Goal: Task Accomplishment & Management: Manage account settings

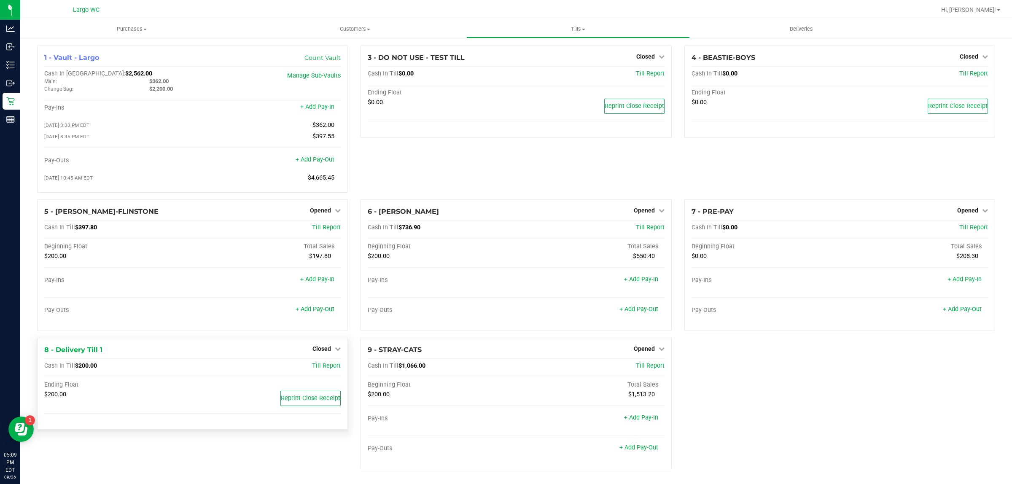
click at [247, 430] on div "8 - Delivery Till 1 Closed Open Till Cash In Till $200.00 Till Report Ending Fl…" at bounding box center [192, 384] width 311 height 92
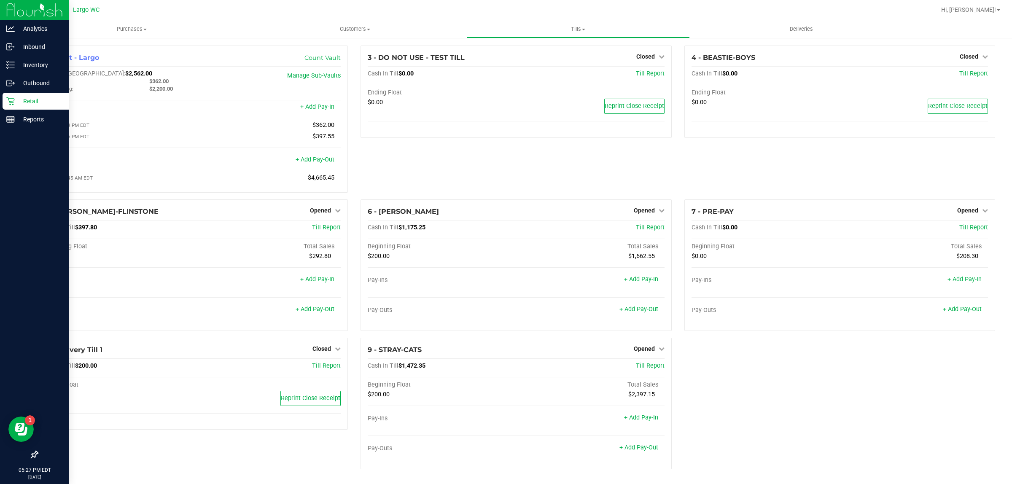
click at [16, 95] on div "Retail" at bounding box center [36, 101] width 67 height 17
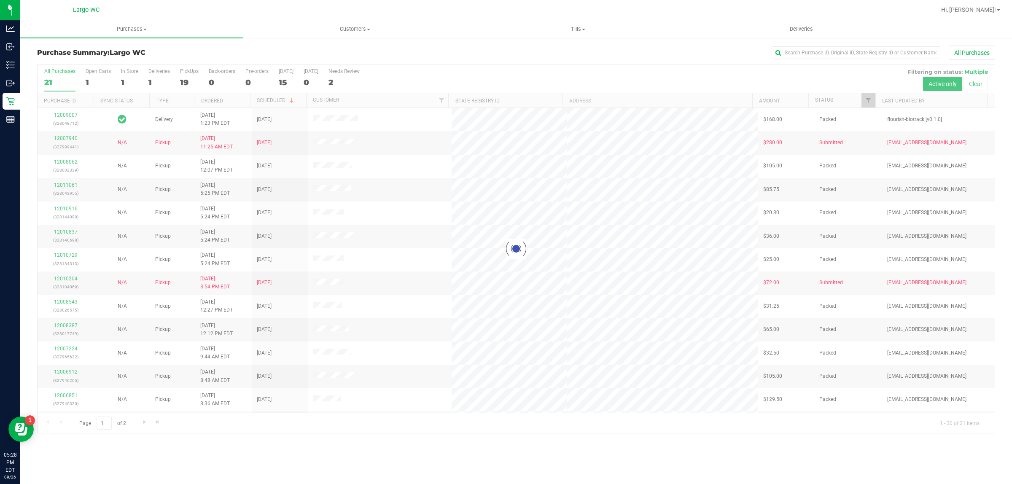
click at [127, 73] on div at bounding box center [516, 249] width 957 height 368
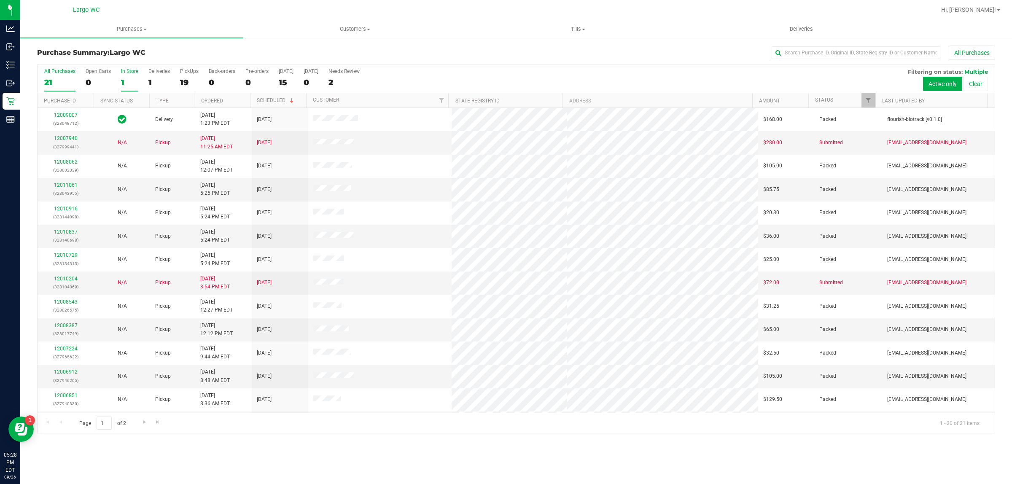
click at [133, 81] on div "1" at bounding box center [129, 83] width 17 height 10
click at [0, 0] on input "In Store 1" at bounding box center [0, 0] width 0 height 0
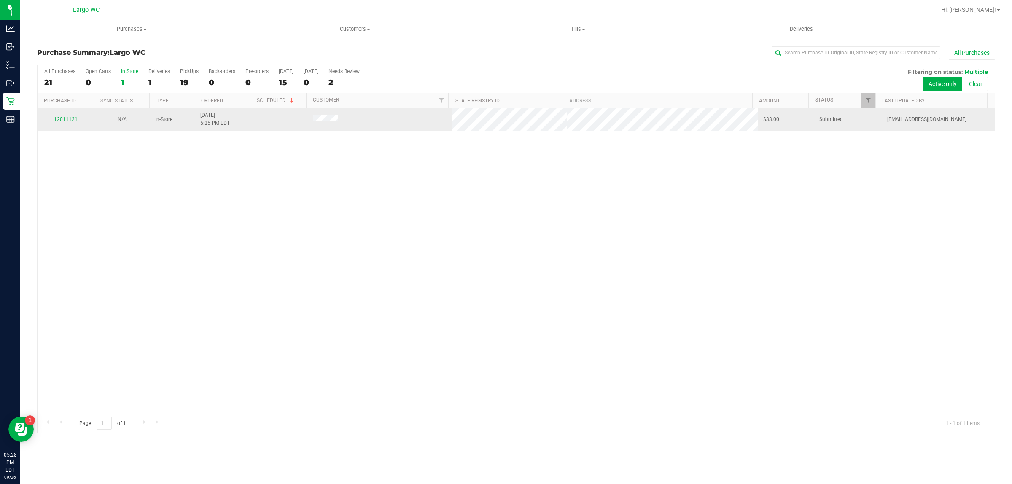
click at [326, 121] on tr "12011121 N/A In-Store 9/26/2025 5:25 PM EDT $33.00 Submitted hmckeith@liveparal…" at bounding box center [516, 119] width 957 height 23
click at [347, 131] on td at bounding box center [380, 119] width 144 height 23
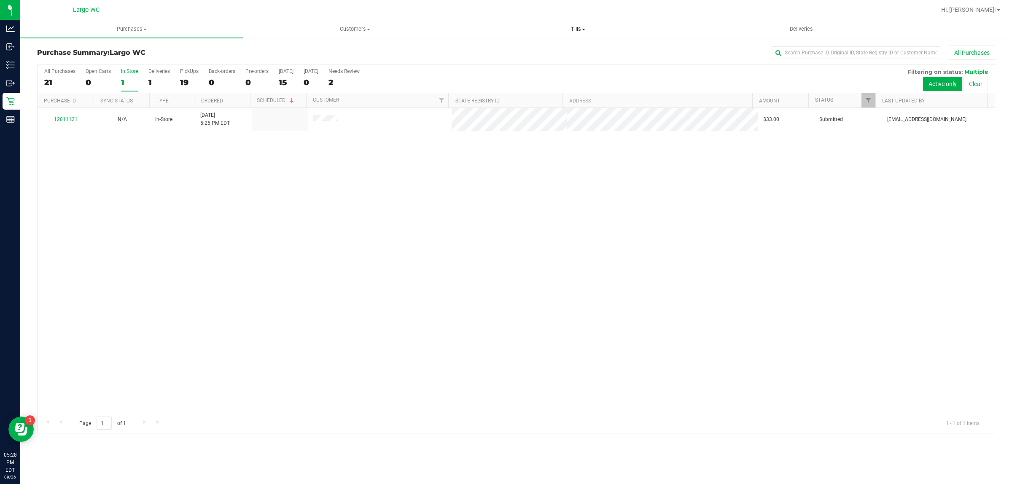
drag, startPoint x: 561, startPoint y: 33, endPoint x: 556, endPoint y: 32, distance: 5.2
click at [561, 32] on uib-tab-heading "Tills Manage tills Reconcile e-payments" at bounding box center [578, 29] width 222 height 17
click at [534, 47] on li "Manage tills" at bounding box center [577, 51] width 223 height 10
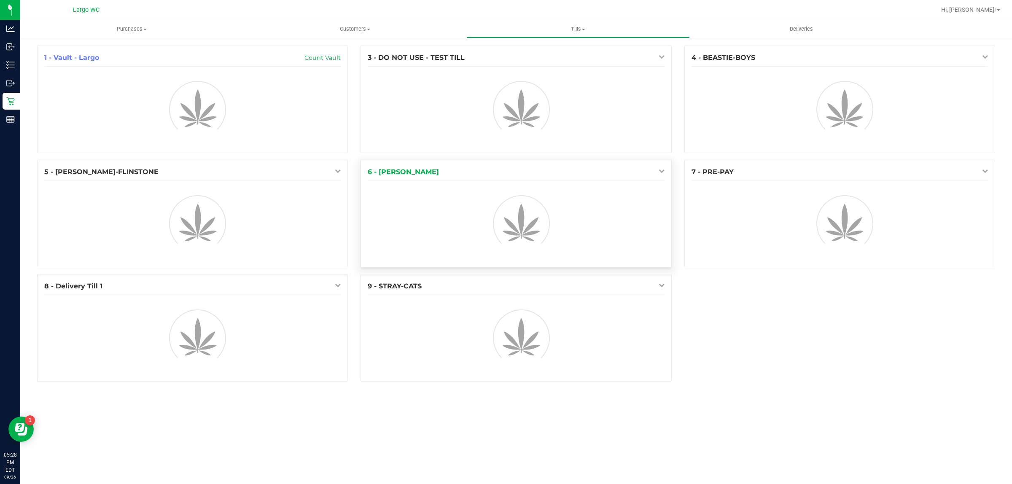
click at [393, 160] on div "1 - Vault - Largo Count Vault 3 - DO NOT USE - TEST TILL 4 - BEASTIE-BOYS 5 - W…" at bounding box center [516, 217] width 971 height 343
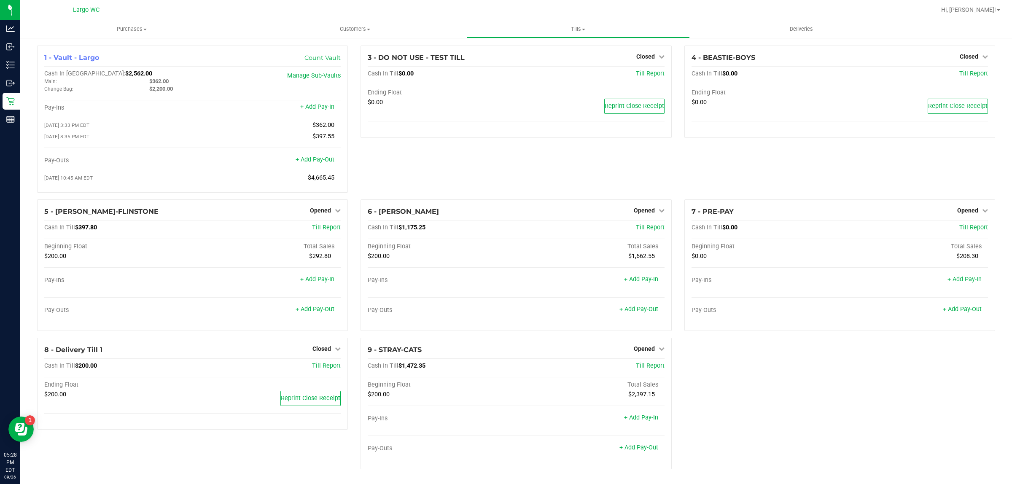
click at [810, 408] on div "1 - Vault - Largo Count Vault Cash In Vault: $2,562.00 Main: $362.00 Change Bag…" at bounding box center [516, 261] width 971 height 430
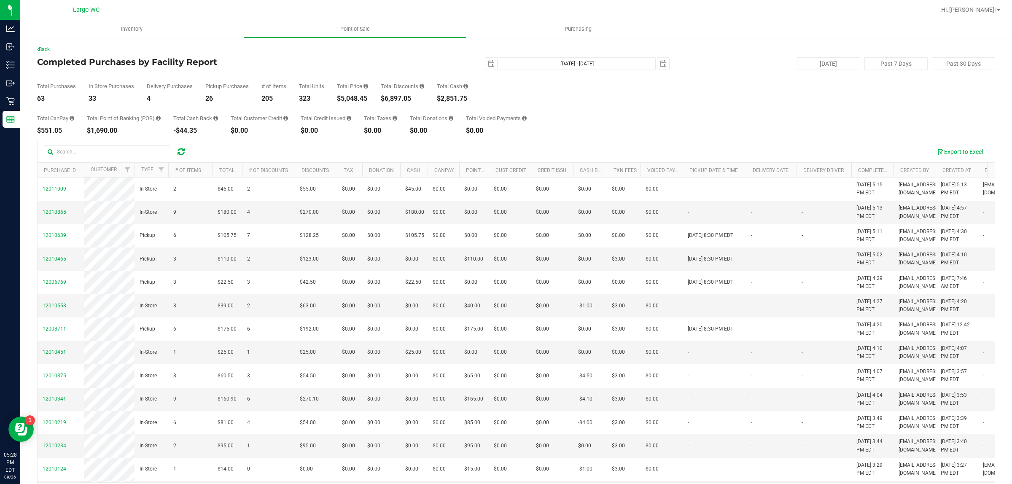
click at [356, 100] on div "$5,048.45" at bounding box center [352, 98] width 31 height 7
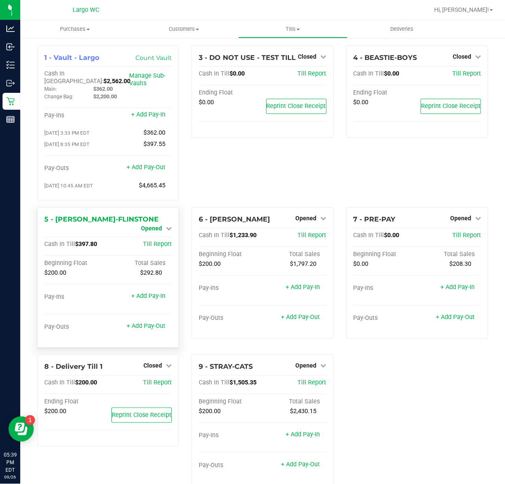
click at [150, 225] on span "Opened" at bounding box center [151, 228] width 21 height 7
click at [151, 232] on link "Close Till" at bounding box center [152, 235] width 23 height 7
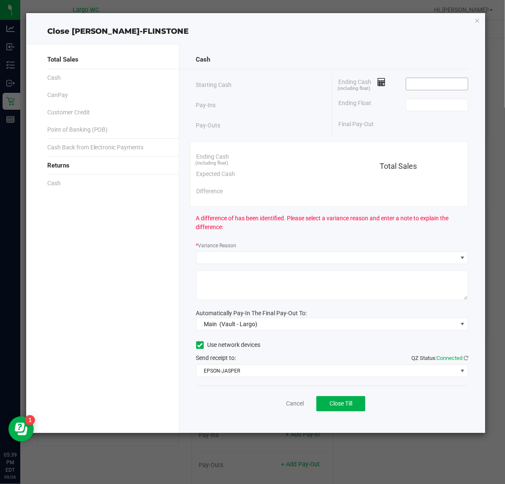
click at [422, 85] on input at bounding box center [437, 84] width 62 height 12
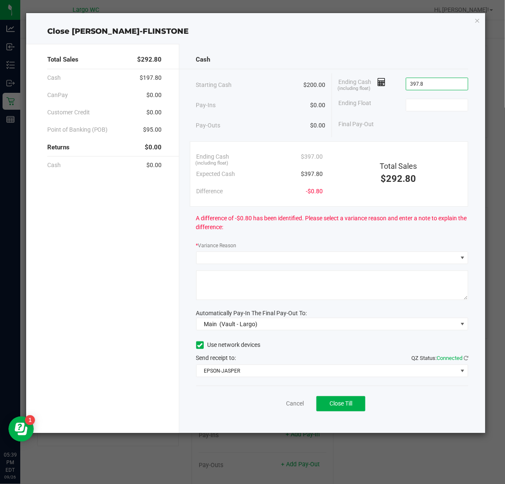
type input "$397.80"
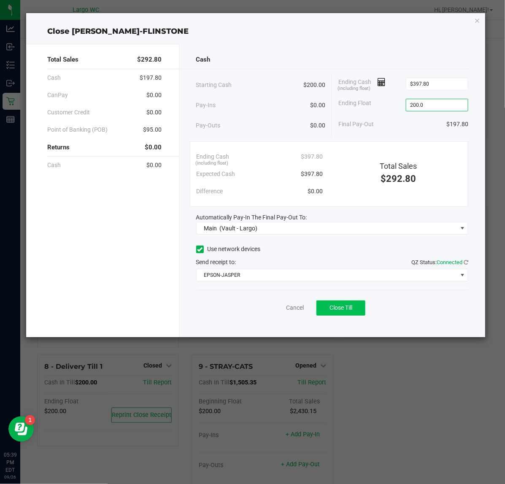
click at [351, 312] on button "Close Till" at bounding box center [340, 307] width 49 height 15
type input "$200.00"
click at [277, 306] on link "Dismiss" at bounding box center [276, 307] width 20 height 9
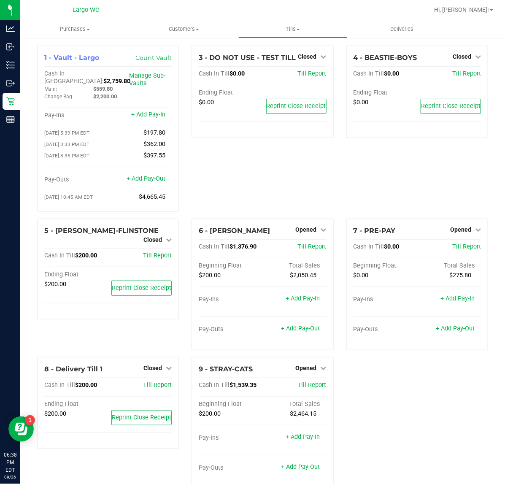
click at [227, 169] on div "3 - DO NOT USE - TEST TILL Closed Open Till Cash In Till $0.00 Till Report Endi…" at bounding box center [262, 132] width 154 height 173
drag, startPoint x: 227, startPoint y: 169, endPoint x: 233, endPoint y: 168, distance: 6.1
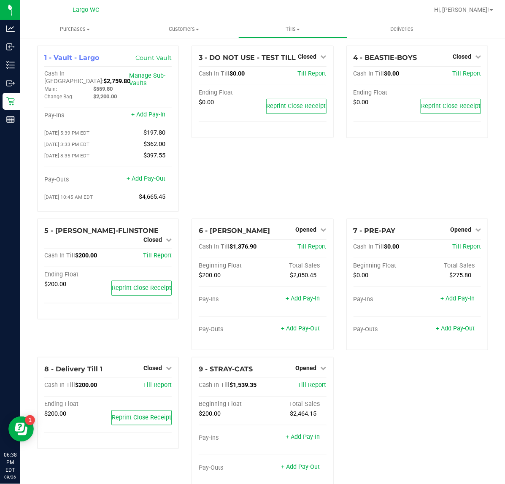
click at [231, 169] on div "3 - DO NOT USE - TEST TILL Closed Open Till Cash In Till $0.00 Till Report Endi…" at bounding box center [262, 132] width 154 height 173
click at [405, 428] on div "1 - Vault - Largo Count Vault Cash In Vault: $2,759.80 Main: $559.80 Change Bag…" at bounding box center [262, 270] width 463 height 449
click at [320, 365] on icon at bounding box center [323, 368] width 6 height 6
click at [313, 382] on link "Close Till" at bounding box center [307, 385] width 23 height 7
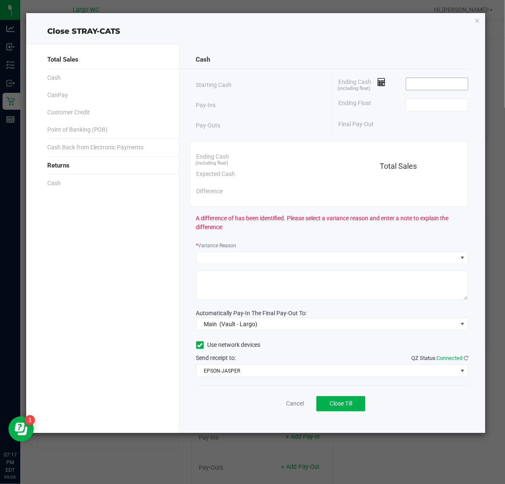
click at [430, 83] on input at bounding box center [437, 84] width 62 height 12
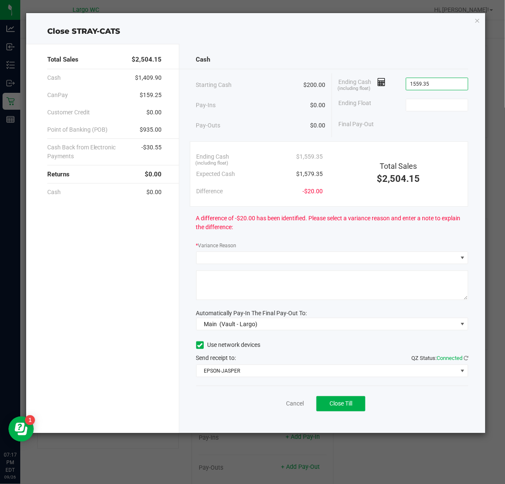
type input "$1,559.35"
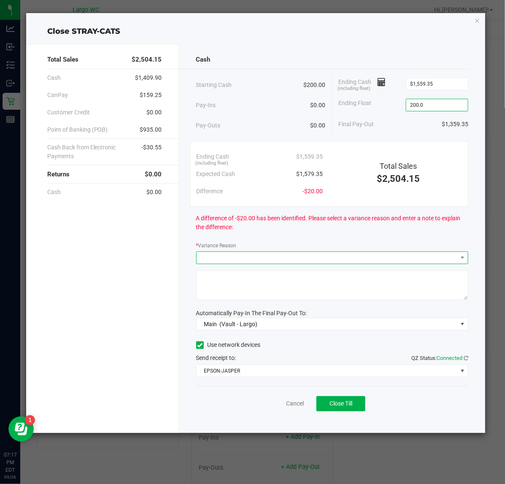
click at [387, 256] on span at bounding box center [326, 258] width 261 height 12
type input "$200.00"
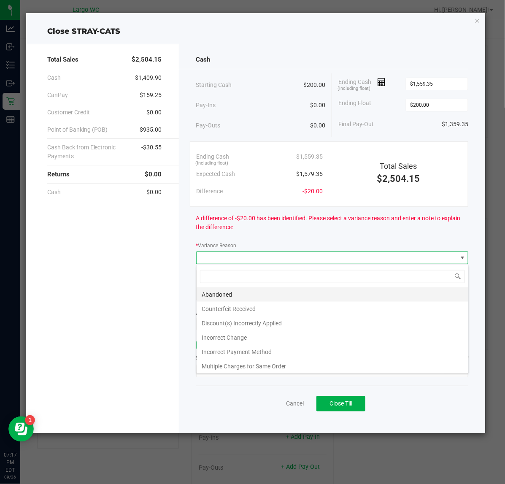
click at [294, 294] on li "Abandoned" at bounding box center [332, 294] width 272 height 14
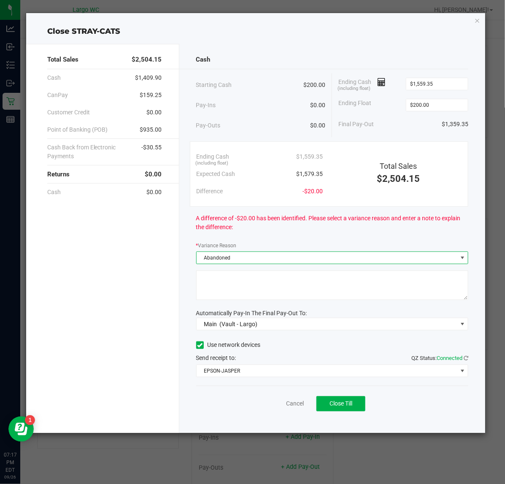
click at [309, 277] on textarea at bounding box center [332, 285] width 272 height 30
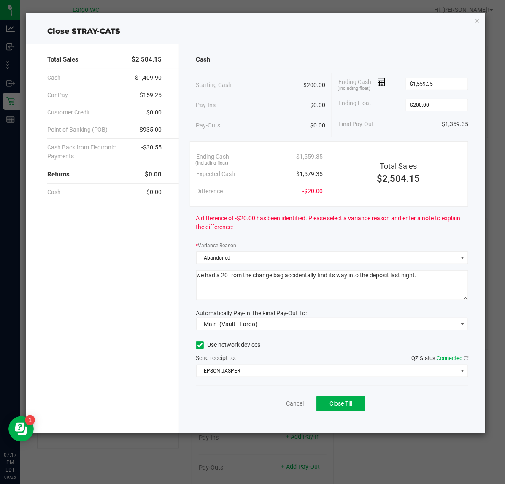
click at [429, 274] on textarea at bounding box center [332, 285] width 272 height 30
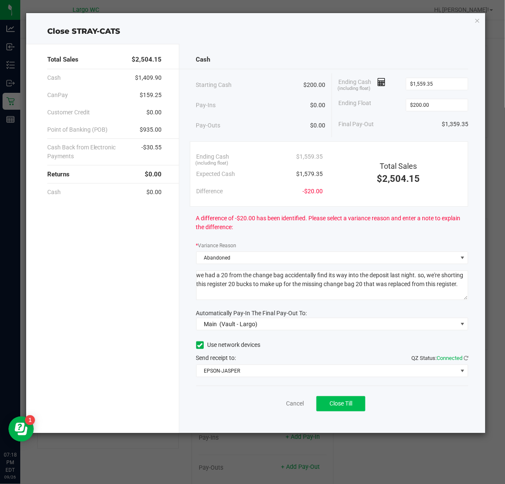
type textarea "we had a 20 from the change bag accidentally find its way into the deposit last…"
click at [334, 404] on span "Close Till" at bounding box center [340, 403] width 23 height 7
click at [269, 408] on link "Dismiss" at bounding box center [276, 403] width 20 height 9
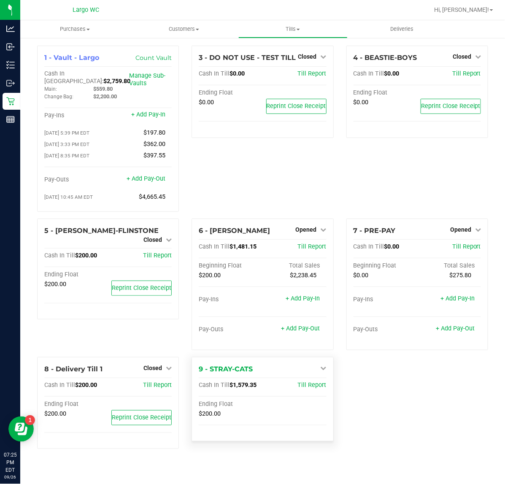
click at [272, 401] on div "Ending Float" at bounding box center [262, 405] width 127 height 10
click at [410, 406] on div "1 - Vault - Largo Count Vault Cash In Vault: $2,759.80 Main: $1,919.15 Change B…" at bounding box center [262, 251] width 463 height 410
click at [360, 405] on div "1 - Vault - Largo Count Vault Cash In Vault: $4,119.15 Main: $1,919.15 Change B…" at bounding box center [262, 251] width 463 height 410
click at [412, 169] on div "4 - BEASTIE-BOYS Closed Open Till Cash In Till $0.00 Till Report Ending Float $…" at bounding box center [417, 132] width 154 height 173
drag, startPoint x: 378, startPoint y: 403, endPoint x: 390, endPoint y: 377, distance: 28.7
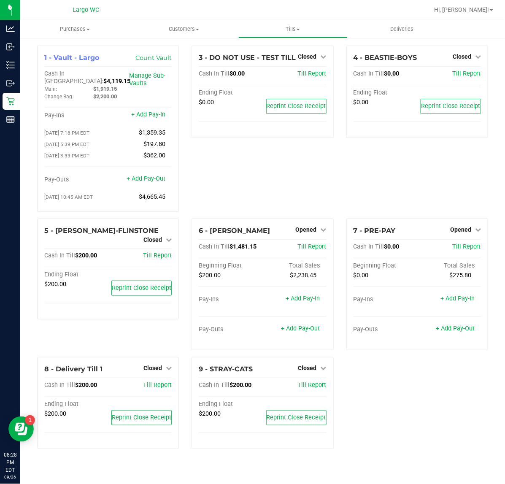
click at [378, 403] on div "1 - Vault - Largo Count Vault Cash In Vault: $4,119.15 Main: $1,919.15 Change B…" at bounding box center [262, 251] width 463 height 410
click at [467, 226] on span "Opened" at bounding box center [460, 229] width 21 height 7
click at [466, 245] on link "Close Till" at bounding box center [461, 246] width 23 height 7
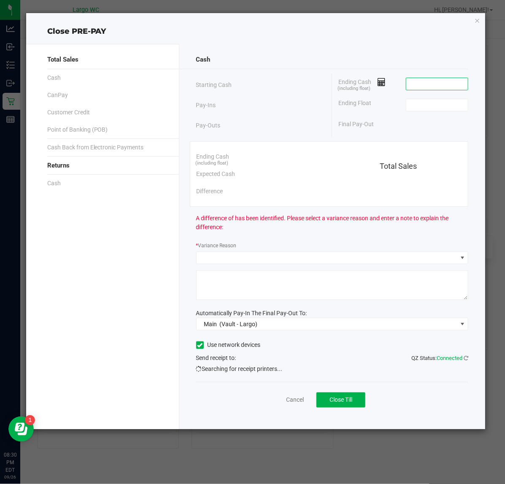
click at [452, 81] on input at bounding box center [437, 84] width 62 height 12
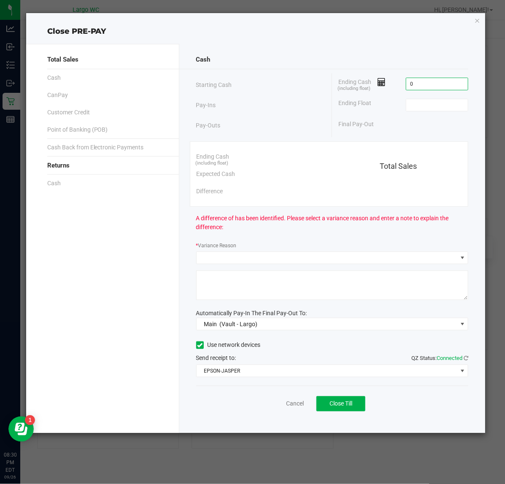
type input "$0.00"
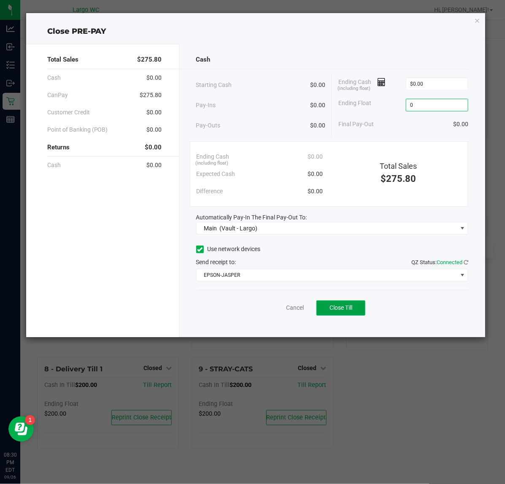
type input "$0.00"
click at [360, 308] on button "Close Till" at bounding box center [340, 307] width 49 height 15
click at [279, 308] on link "Dismiss" at bounding box center [276, 307] width 20 height 9
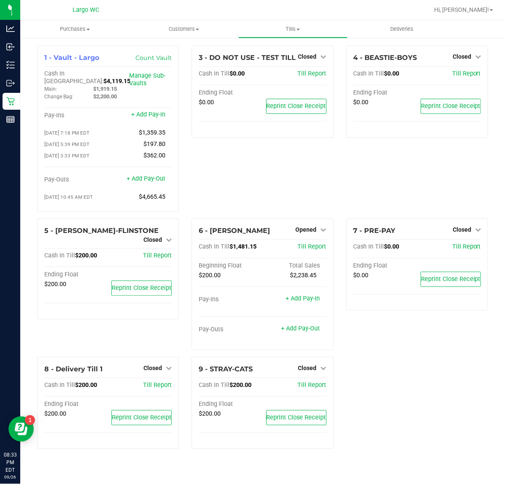
click at [431, 379] on div "1 - Vault - Largo Count Vault Cash In Vault: $4,119.15 Main: $1,919.15 Change B…" at bounding box center [262, 251] width 463 height 410
click at [307, 226] on span "Opened" at bounding box center [306, 229] width 21 height 7
click at [315, 245] on link "Close Till" at bounding box center [307, 246] width 23 height 7
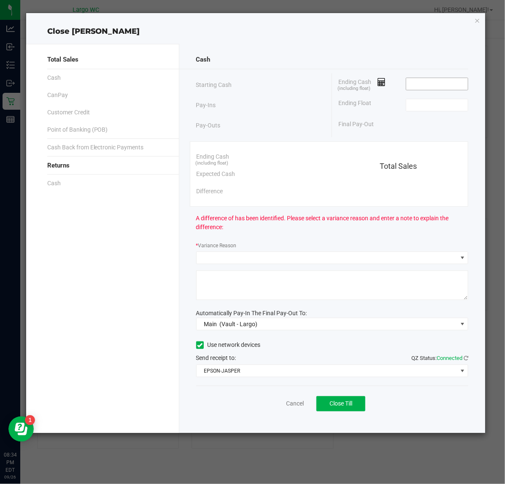
click at [433, 83] on input at bounding box center [437, 84] width 62 height 12
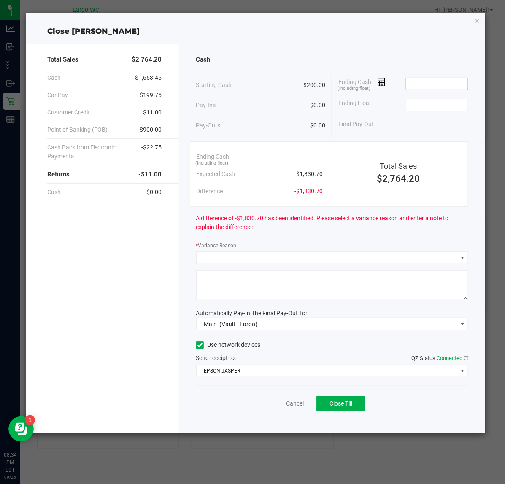
click at [445, 86] on input at bounding box center [437, 84] width 62 height 12
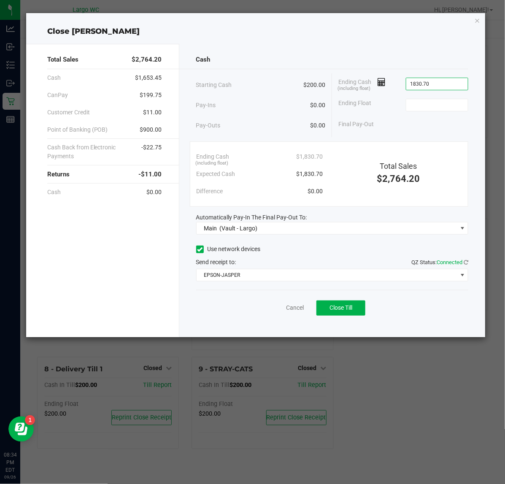
type input "$1,830.70"
click at [358, 304] on button "Close Till" at bounding box center [340, 307] width 49 height 15
type input "$200.00"
click at [268, 306] on link "Dismiss" at bounding box center [276, 307] width 20 height 9
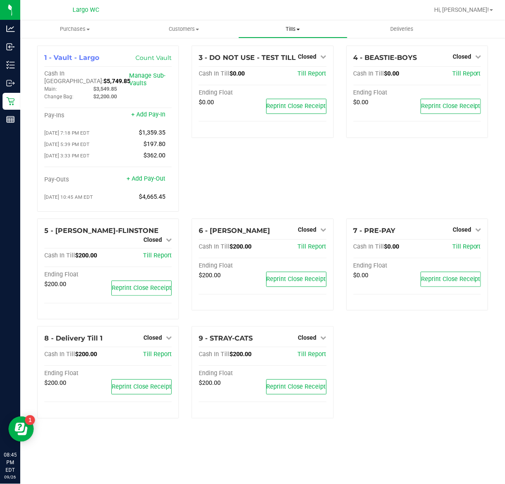
click at [296, 28] on span "Tills" at bounding box center [293, 29] width 108 height 8
click at [287, 58] on span "Reconcile e-payments" at bounding box center [280, 60] width 84 height 7
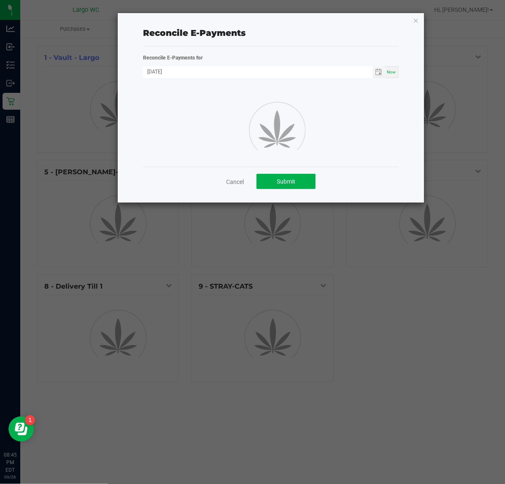
click at [337, 100] on div at bounding box center [271, 129] width 268 height 76
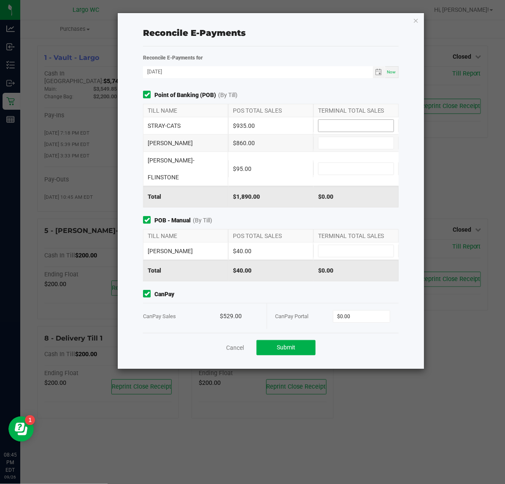
click at [351, 131] on input at bounding box center [355, 126] width 75 height 12
type input "$935.00"
type input "$860.00"
type input "$95.00"
type input "$40.00"
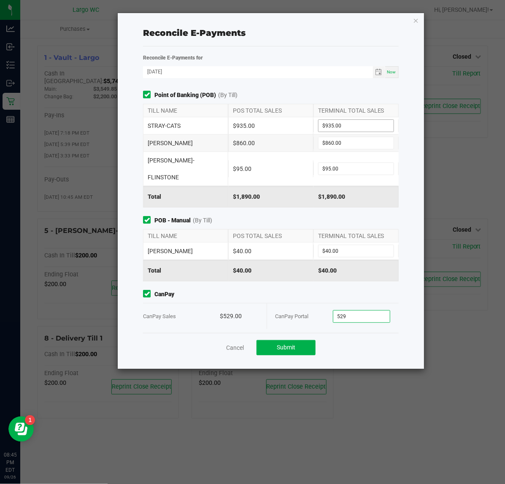
type input "$529.00"
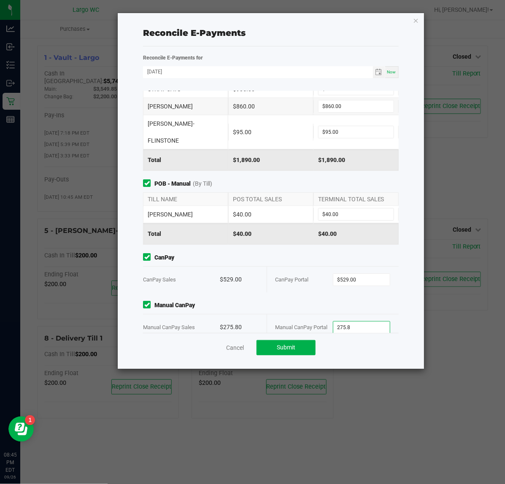
type input "$275.80"
click at [446, 339] on ngb-modal-window "Reconcile E-Payments Reconcile E-Payments for 09/26/2025 Now Point of Banking (…" at bounding box center [255, 242] width 511 height 484
click at [310, 354] on button "Submit" at bounding box center [285, 347] width 59 height 15
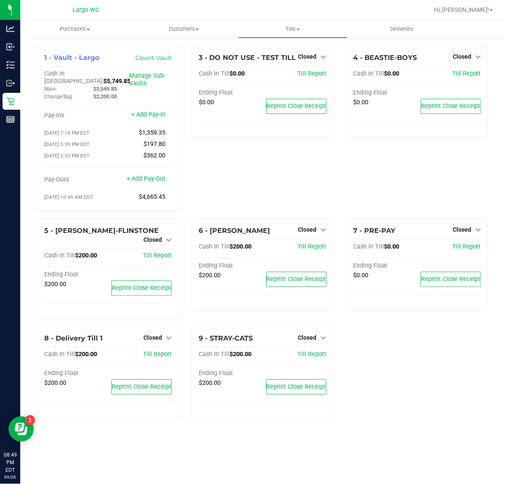
click at [304, 183] on div "3 - DO NOT USE - TEST TILL Closed Open Till Cash In Till $0.00 Till Report Endi…" at bounding box center [262, 132] width 154 height 173
click at [428, 157] on div "4 - BEASTIE-BOYS Closed Open Till Cash In Till $0.00 Till Report Ending Float $…" at bounding box center [417, 132] width 154 height 173
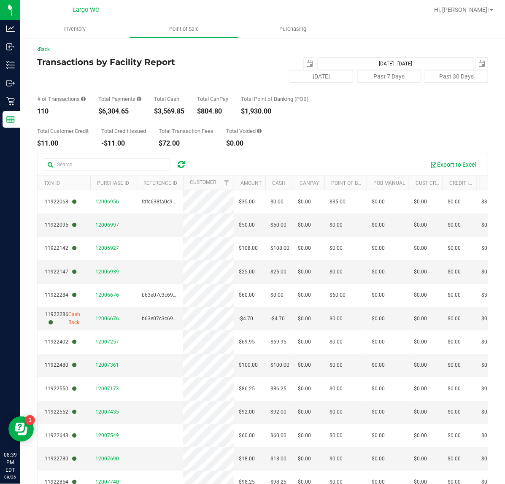
click at [249, 122] on div "Total Customer Credit $11.00 Total Credit Issued -$11.00 Total Transaction Fees…" at bounding box center [262, 131] width 451 height 32
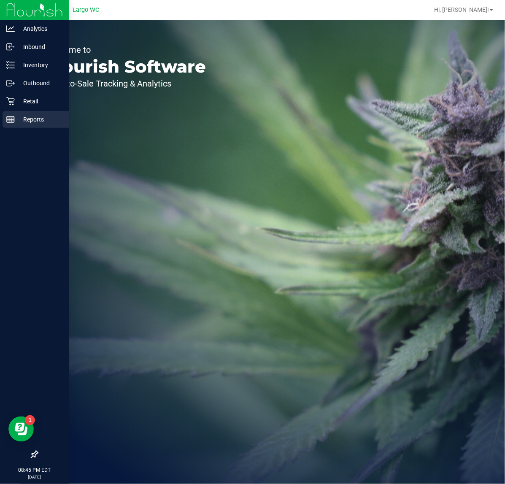
click at [15, 119] on p "Reports" at bounding box center [40, 119] width 51 height 10
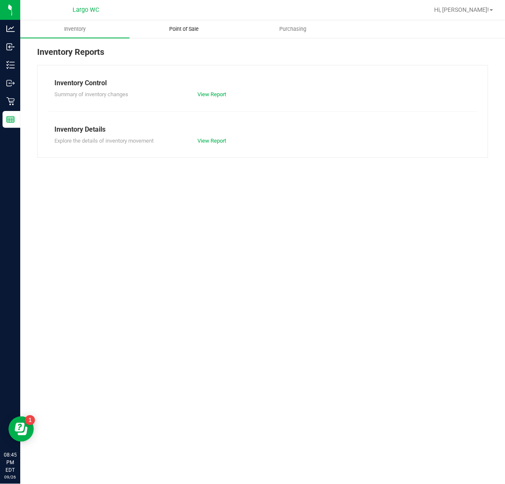
click at [195, 34] on uib-tab-heading "Point of Sale" at bounding box center [184, 29] width 108 height 17
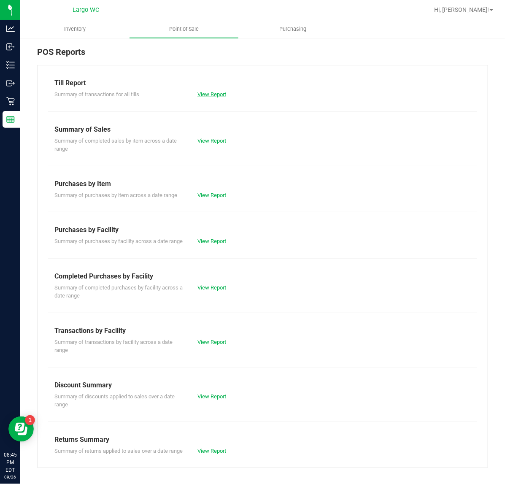
click at [216, 95] on link "View Report" at bounding box center [211, 94] width 29 height 6
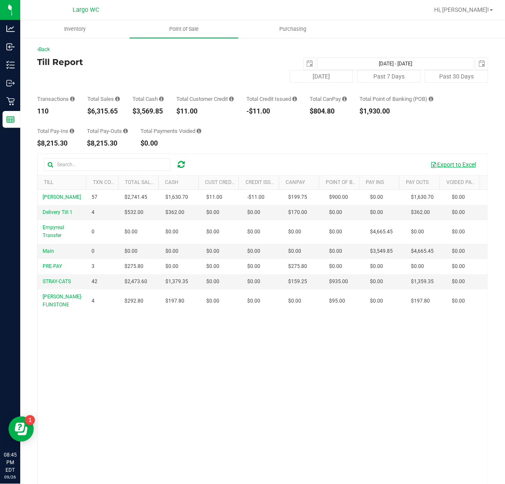
click at [464, 162] on button "Export to Excel" at bounding box center [453, 164] width 56 height 14
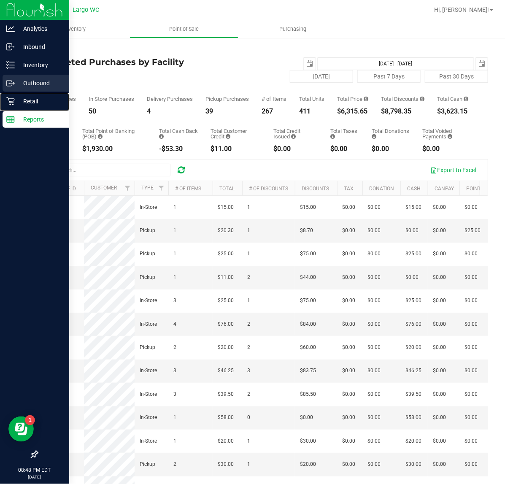
drag, startPoint x: 9, startPoint y: 101, endPoint x: 68, endPoint y: 91, distance: 59.5
click at [9, 101] on icon at bounding box center [10, 101] width 8 height 8
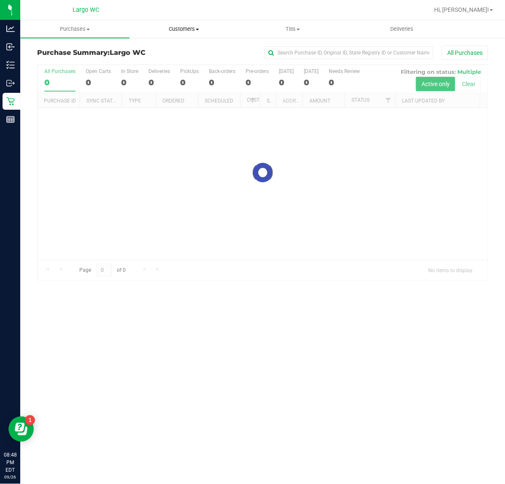
click at [194, 27] on span "Customers" at bounding box center [184, 29] width 108 height 8
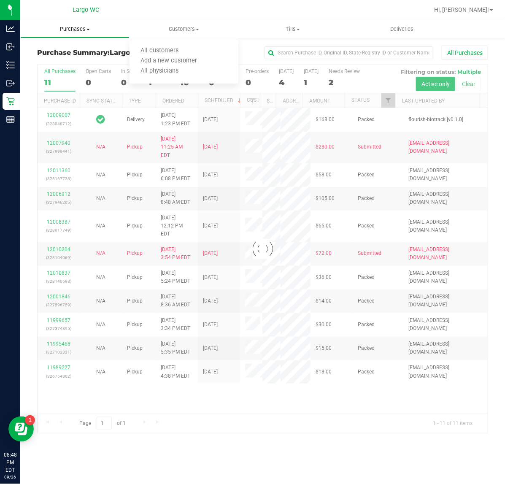
click at [57, 30] on span "Purchases" at bounding box center [75, 29] width 108 height 8
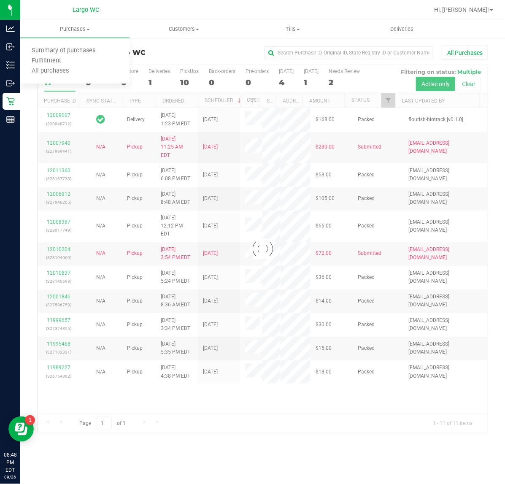
click at [192, 55] on div "All Purchases" at bounding box center [337, 53] width 301 height 14
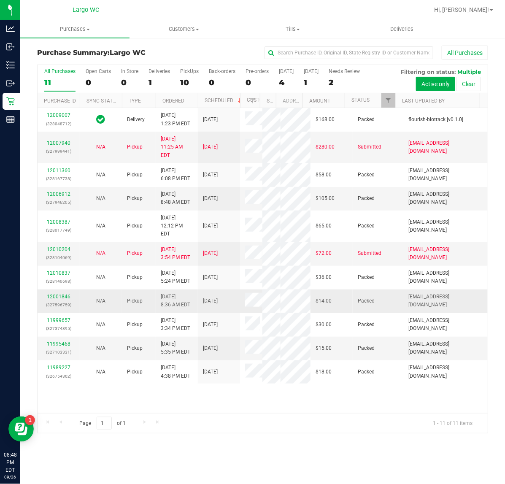
scroll to position [66, 0]
